Goal: Find specific page/section: Locate a particular part of the current website

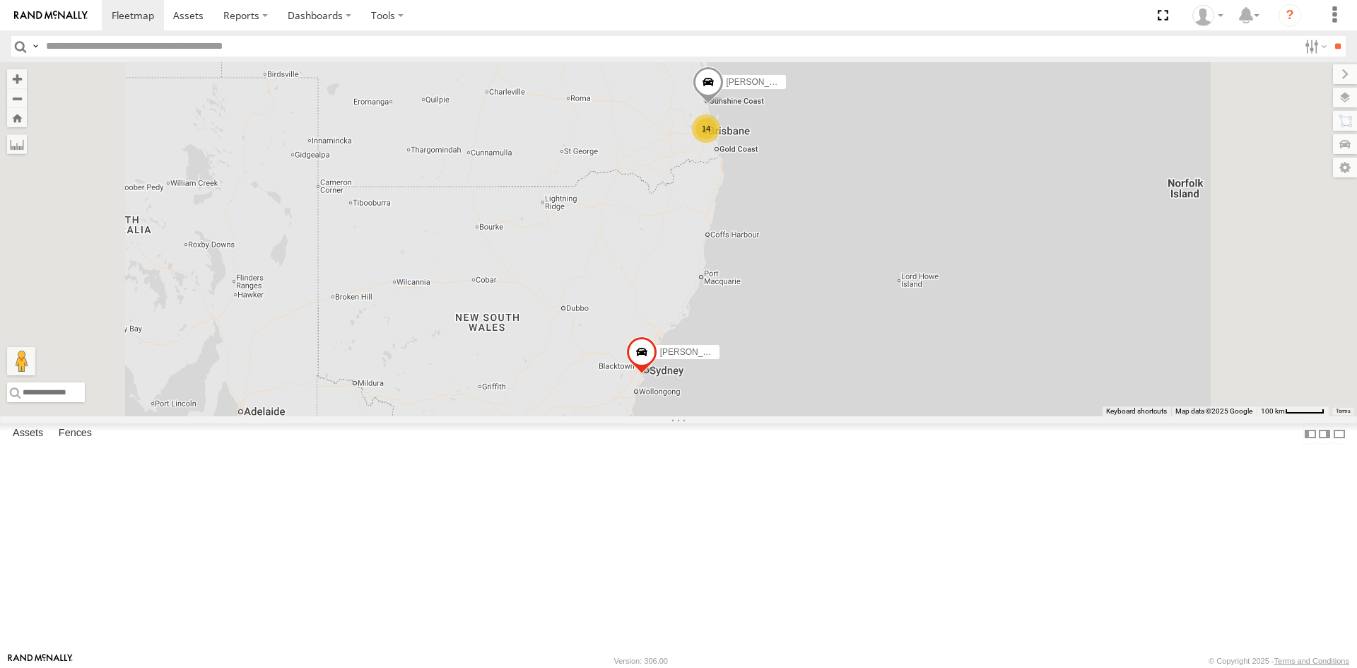
click at [0, 0] on div "Ben deGroot - 349FB3" at bounding box center [0, 0] width 0 height 0
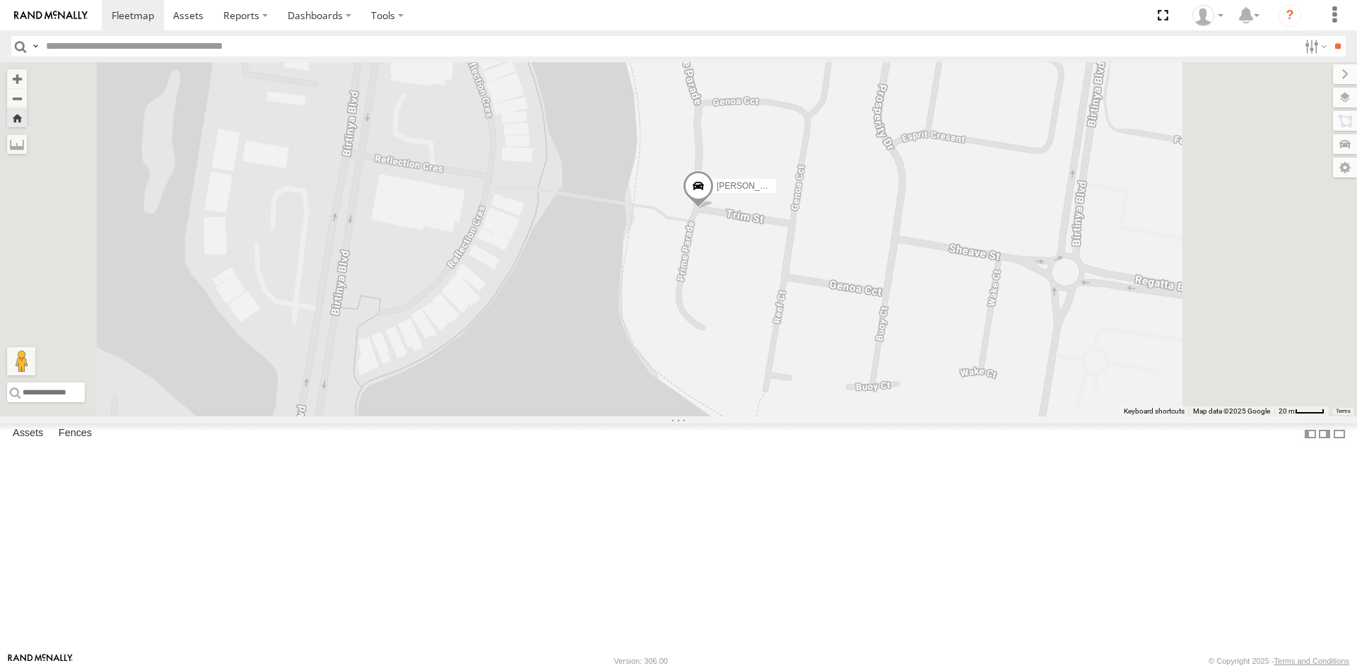
click at [0, 0] on link at bounding box center [0, 0] width 0 height 0
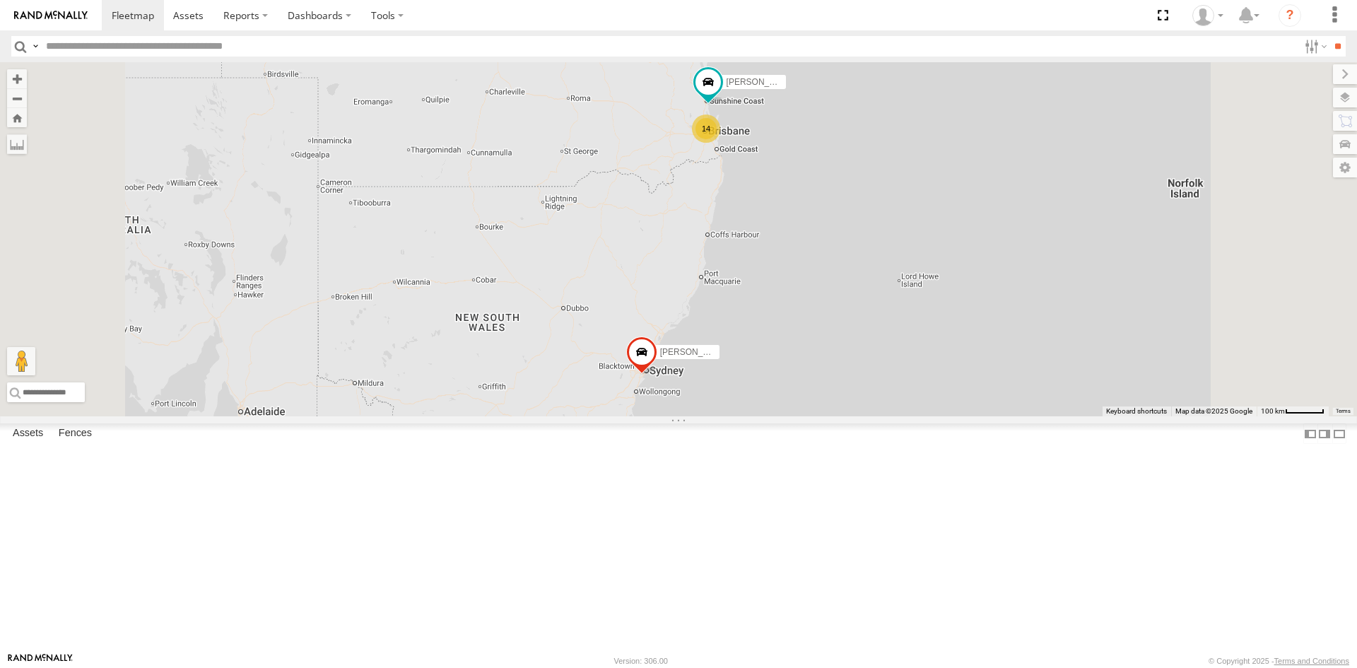
click at [0, 0] on div "Ben deGroot - 349FB3" at bounding box center [0, 0] width 0 height 0
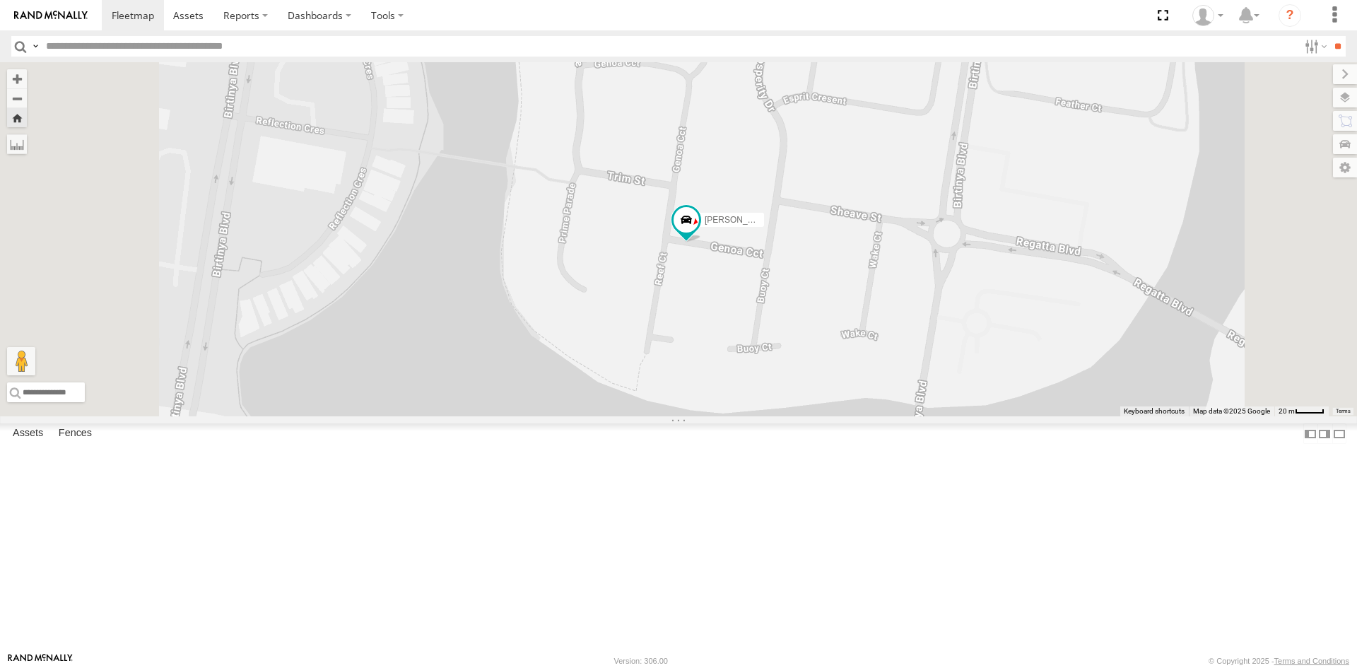
click at [0, 0] on link at bounding box center [0, 0] width 0 height 0
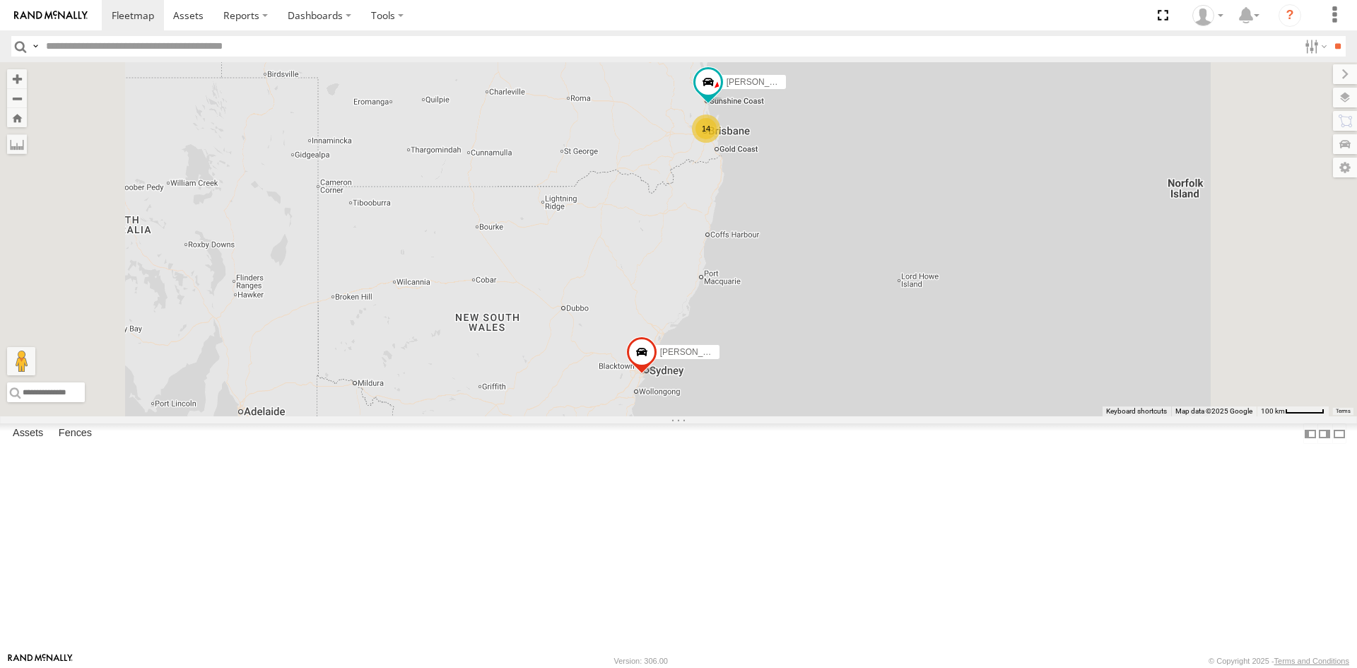
click at [0, 0] on div "All Assets" at bounding box center [0, 0] width 0 height 0
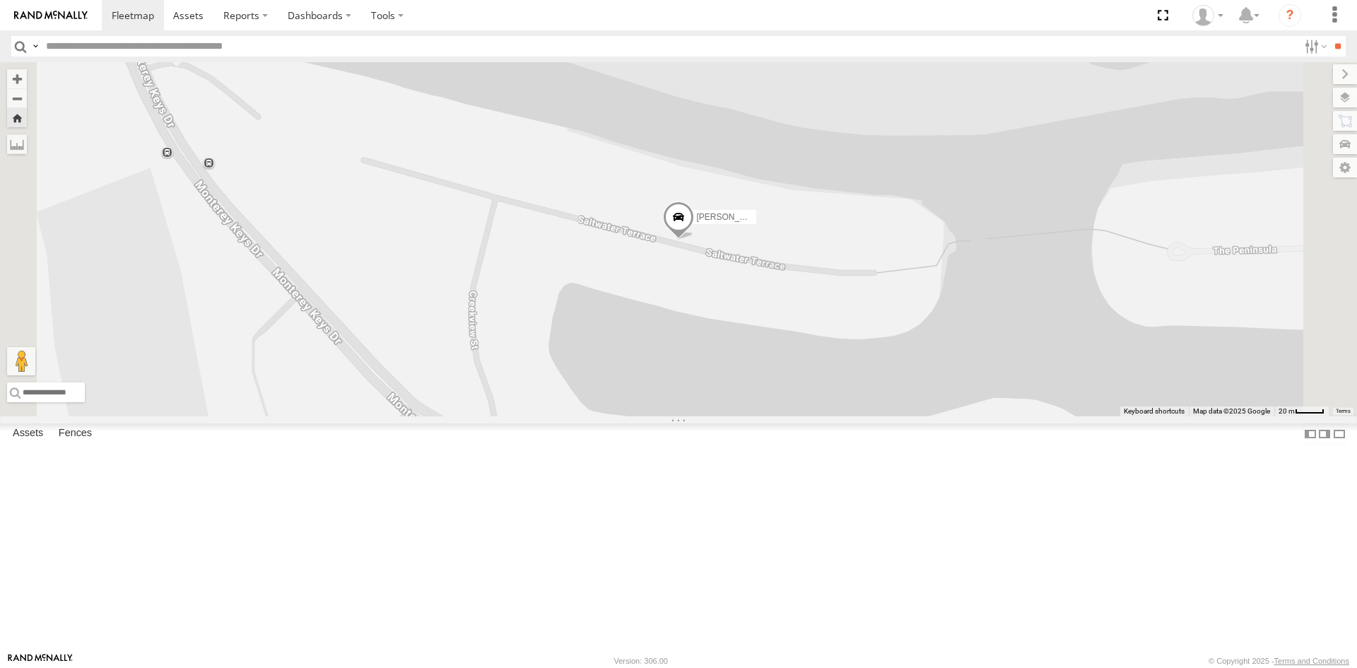
click at [0, 0] on link at bounding box center [0, 0] width 0 height 0
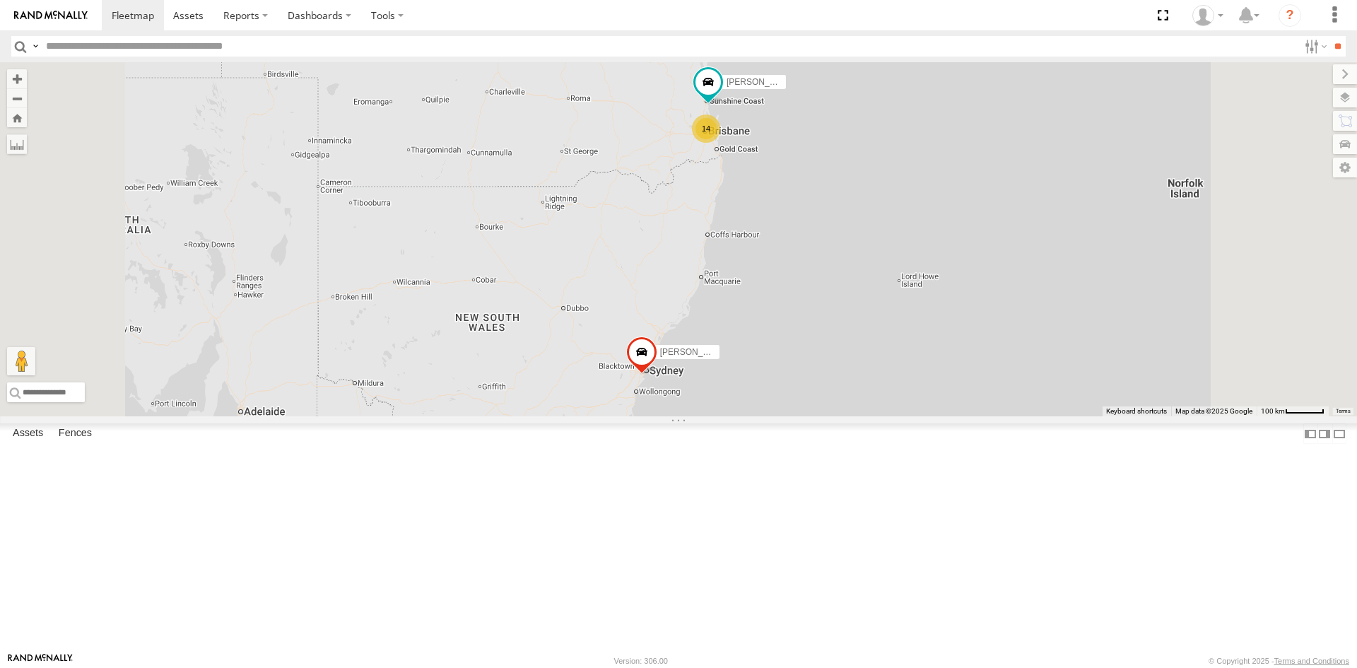
click at [0, 0] on div "[PERSON_NAME] - 349FB3" at bounding box center [0, 0] width 0 height 0
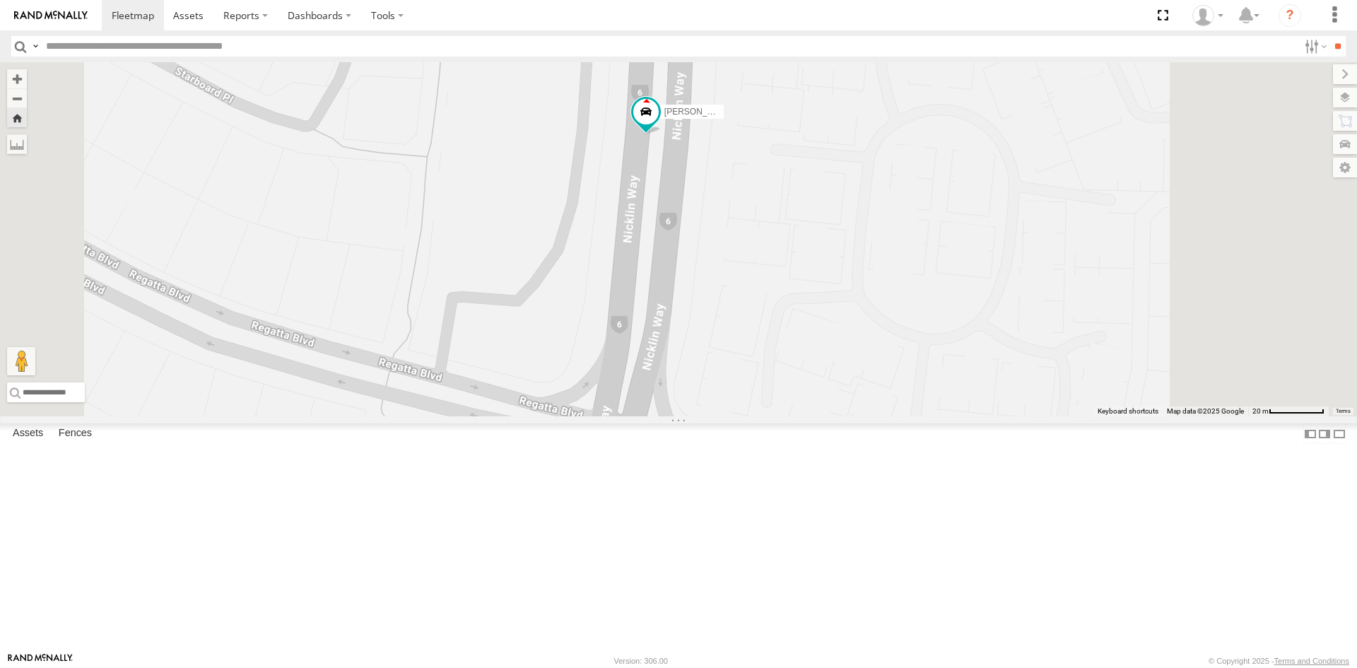
drag, startPoint x: 850, startPoint y: 329, endPoint x: 776, endPoint y: 512, distance: 196.8
click at [789, 416] on div "[PERSON_NAME] - 349FB3" at bounding box center [678, 239] width 1357 height 354
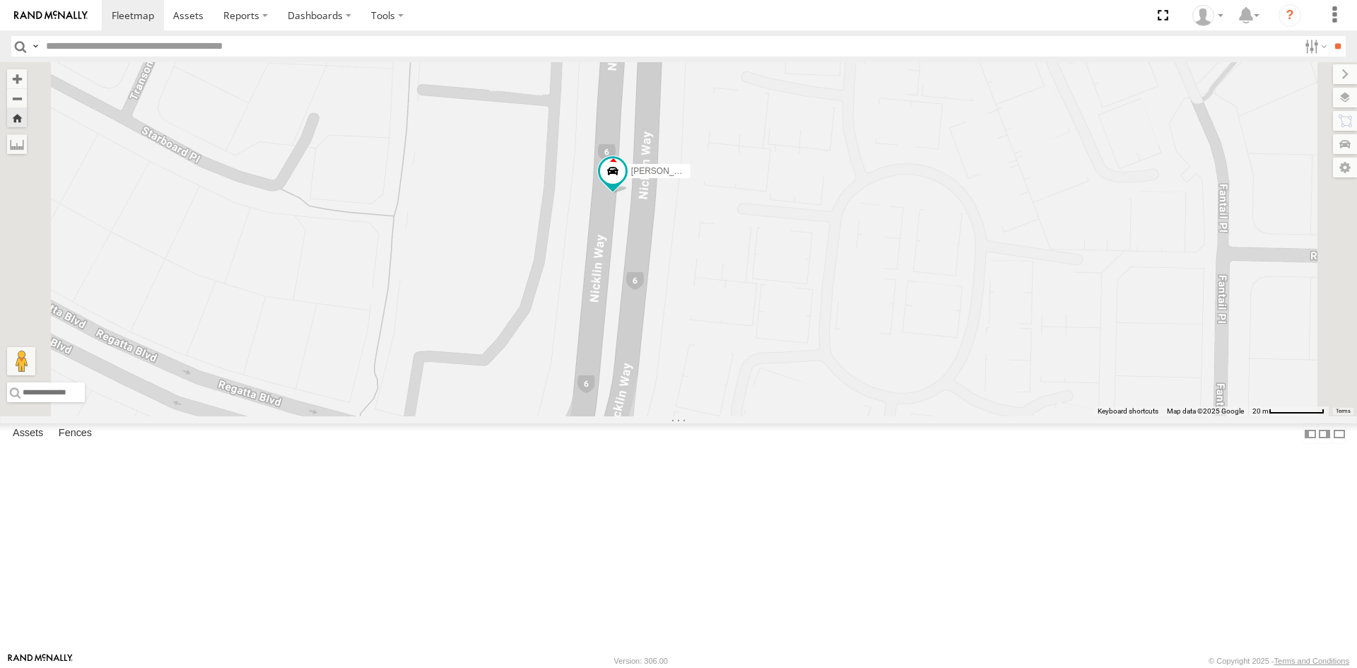
click at [0, 0] on link at bounding box center [0, 0] width 0 height 0
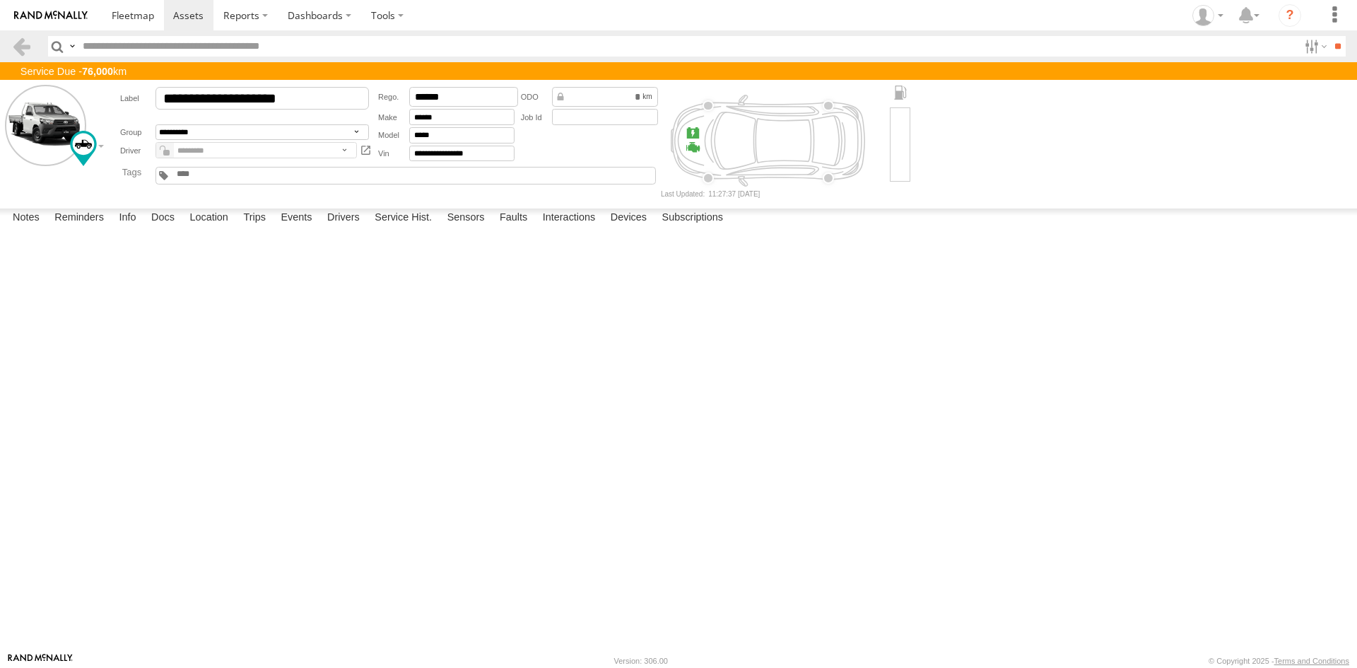
drag, startPoint x: 695, startPoint y: 443, endPoint x: 594, endPoint y: 441, distance: 101.1
click at [0, 0] on div at bounding box center [0, 0] width 0 height 0
drag, startPoint x: 640, startPoint y: 443, endPoint x: 760, endPoint y: 453, distance: 120.5
click at [0, 0] on div at bounding box center [0, 0] width 0 height 0
click at [0, 0] on div "Date/Time Type Note Status" at bounding box center [0, 0] width 0 height 0
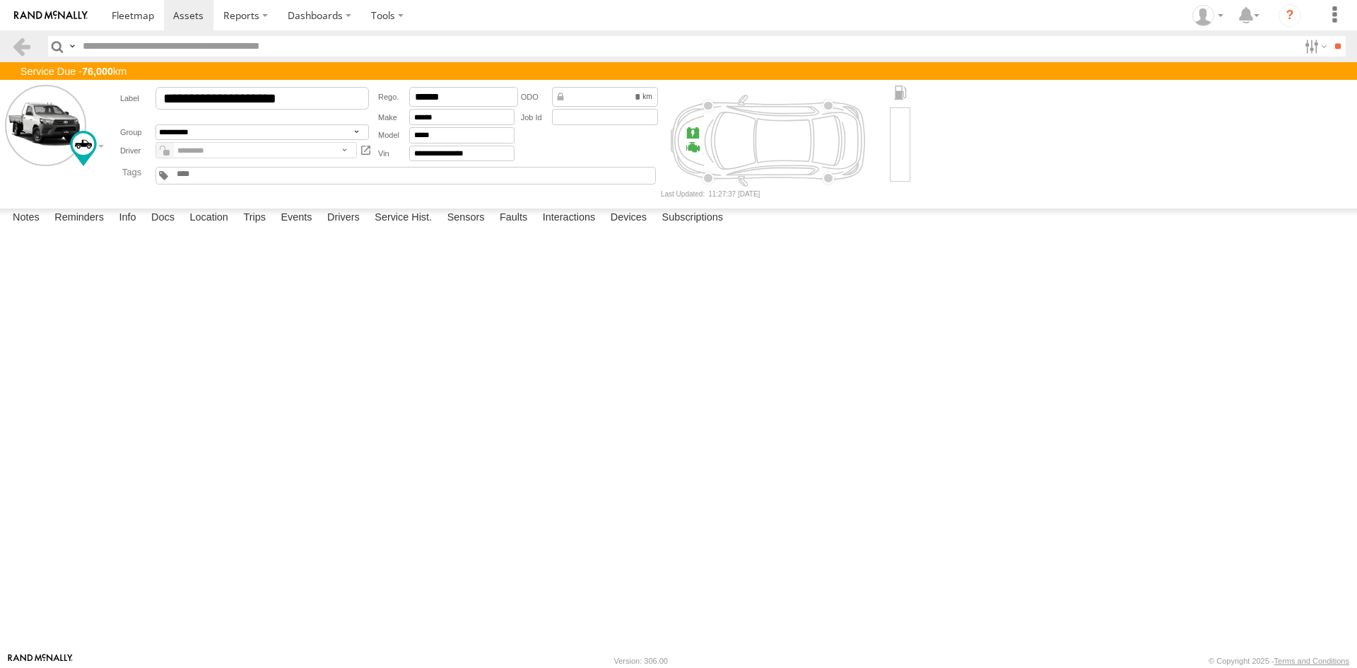
click at [967, 171] on form "**********" at bounding box center [678, 141] width 1347 height 113
drag, startPoint x: 732, startPoint y: 449, endPoint x: 629, endPoint y: 444, distance: 103.3
click at [0, 0] on div at bounding box center [0, 0] width 0 height 0
drag, startPoint x: 632, startPoint y: 442, endPoint x: 710, endPoint y: 441, distance: 78.4
click at [0, 0] on div at bounding box center [0, 0] width 0 height 0
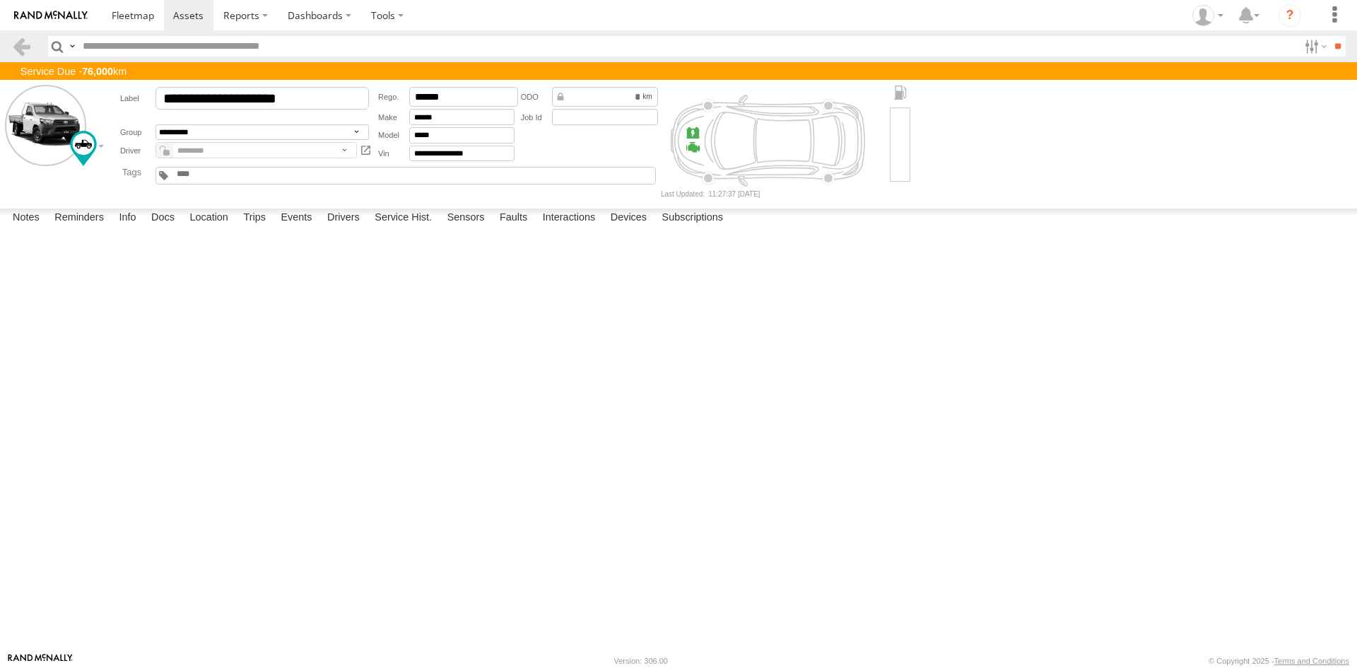
drag, startPoint x: 722, startPoint y: 442, endPoint x: 655, endPoint y: 443, distance: 67.2
click at [0, 0] on div at bounding box center [0, 0] width 0 height 0
drag, startPoint x: 640, startPoint y: 443, endPoint x: 756, endPoint y: 441, distance: 116.6
click at [0, 0] on div at bounding box center [0, 0] width 0 height 0
drag, startPoint x: 647, startPoint y: 437, endPoint x: 722, endPoint y: 441, distance: 74.3
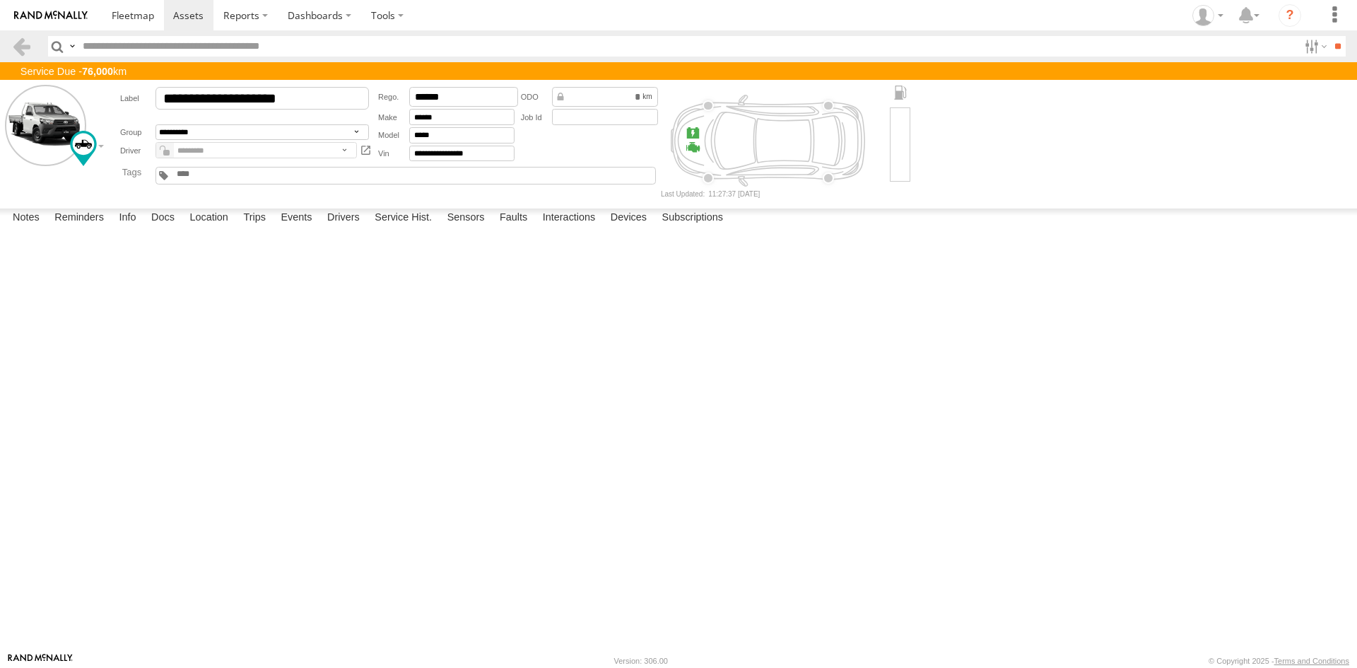
click at [0, 0] on div at bounding box center [0, 0] width 0 height 0
